Goal: Check status: Check status

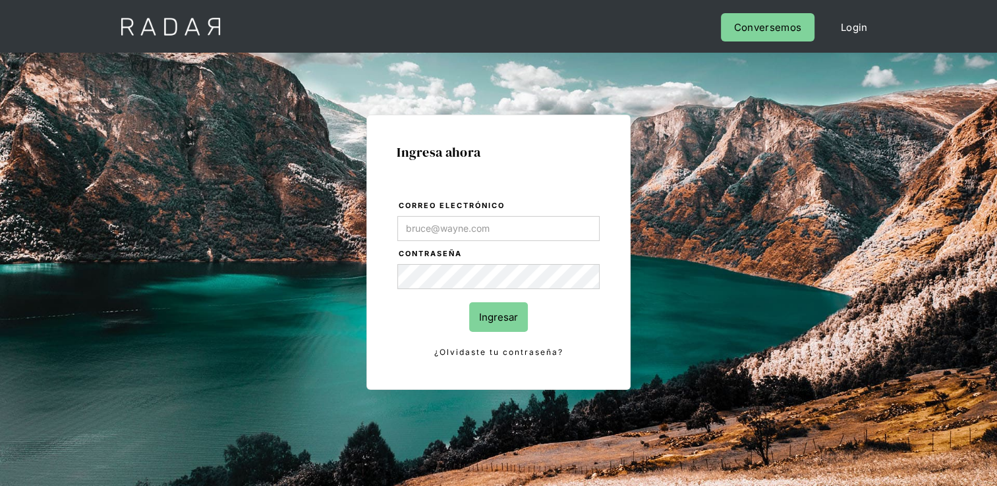
type input "[EMAIL_ADDRESS][DOMAIN_NAME]"
click at [499, 317] on input "Ingresar" at bounding box center [498, 317] width 59 height 30
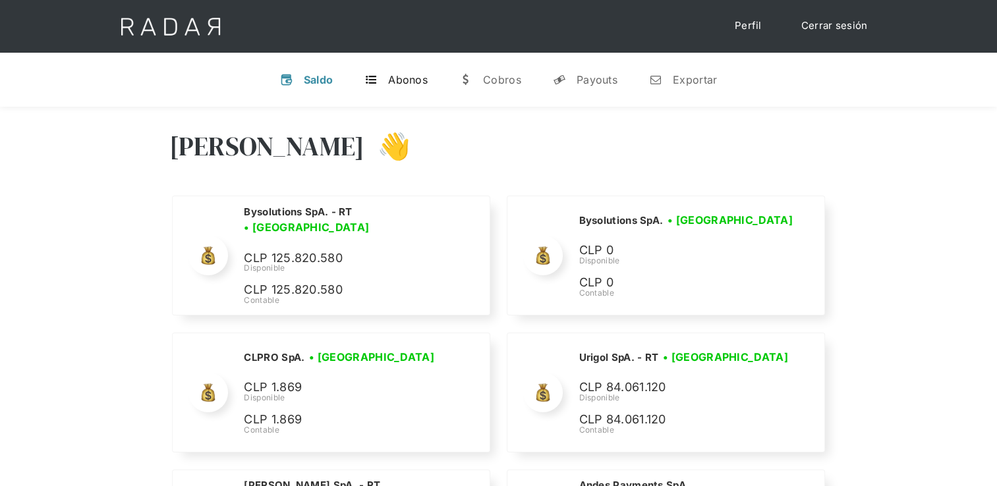
click at [418, 80] on div "Abonos" at bounding box center [408, 79] width 40 height 13
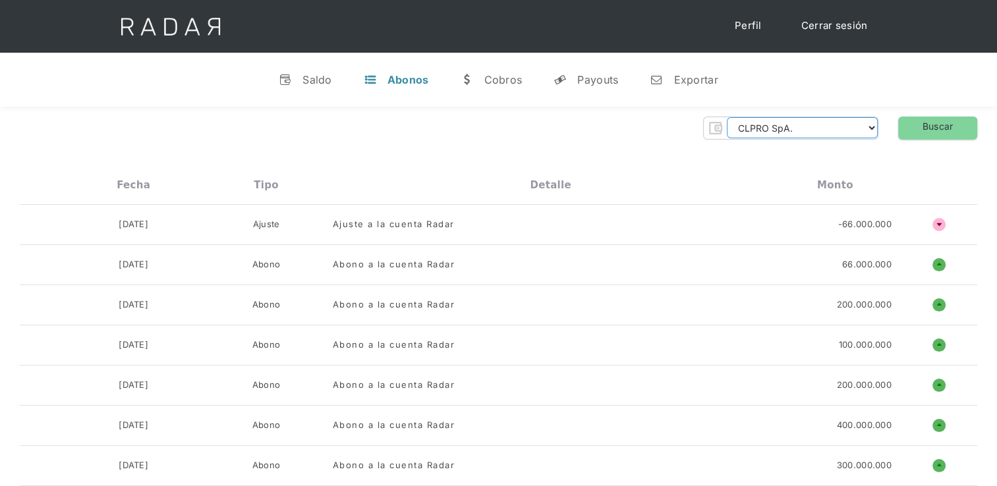
click at [819, 129] on select "CLPRO SpA. Coster SpA. Urigol SpA. Bysolutions SpA. Clmax SpA. Andes Payments S…" at bounding box center [801, 127] width 151 height 21
select select "bysolutions-rt"
click at [730, 117] on select "CLPRO SpA. Coster SpA. Urigol SpA. Bysolutions SpA. Clmax SpA. Andes Payments S…" at bounding box center [801, 127] width 151 height 21
click at [941, 130] on link "Buscar" at bounding box center [937, 128] width 79 height 23
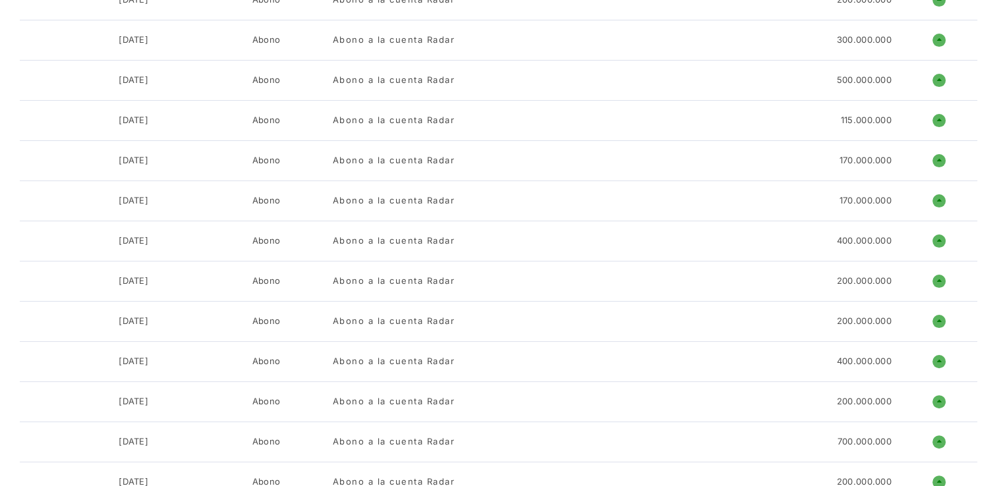
scroll to position [263, 0]
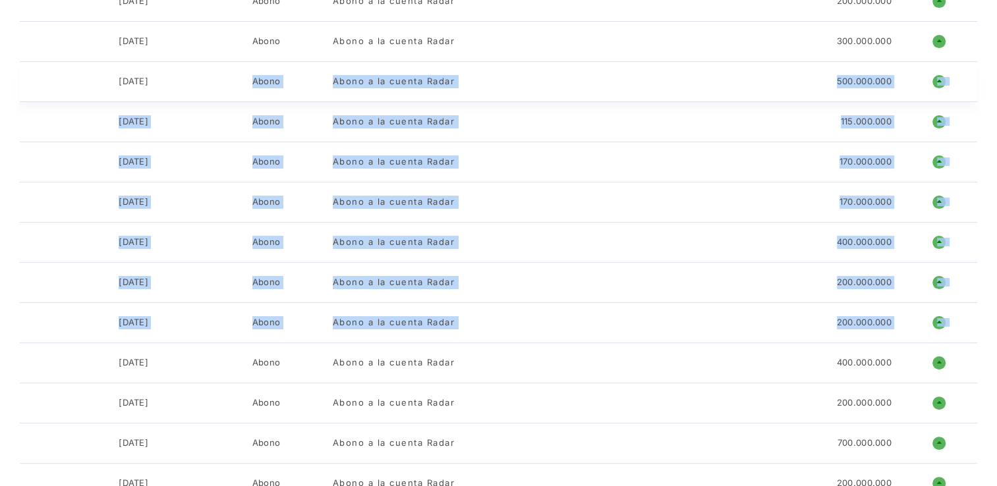
drag, startPoint x: 97, startPoint y: 364, endPoint x: 140, endPoint y: 68, distance: 298.7
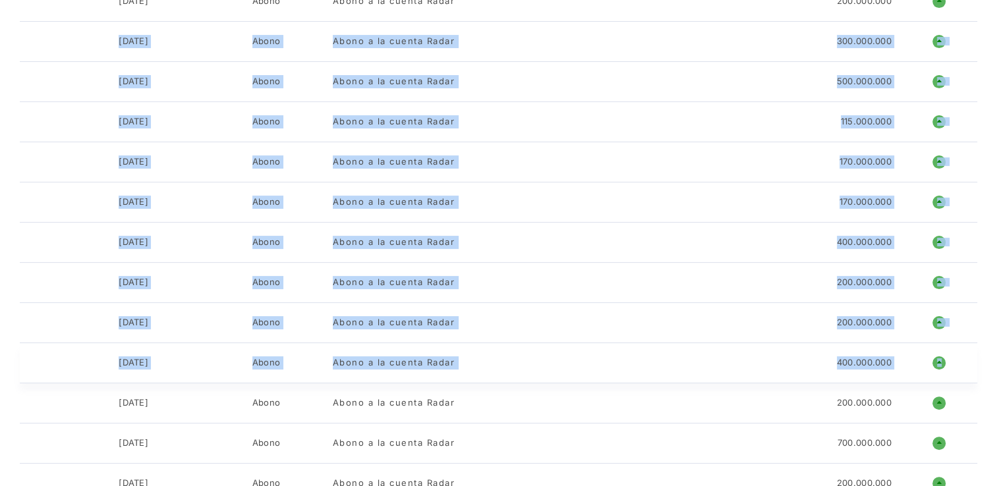
drag, startPoint x: 140, startPoint y: 68, endPoint x: 962, endPoint y: 362, distance: 873.5
